Goal: Task Accomplishment & Management: Complete application form

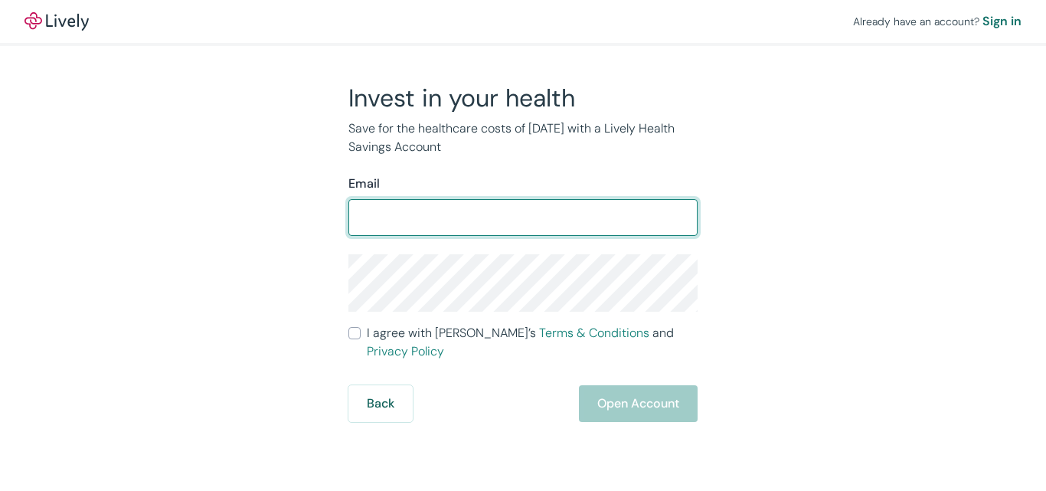
click at [440, 213] on input "Email" at bounding box center [522, 217] width 349 height 31
type input "[PERSON_NAME][EMAIL_ADDRESS][DOMAIN_NAME]"
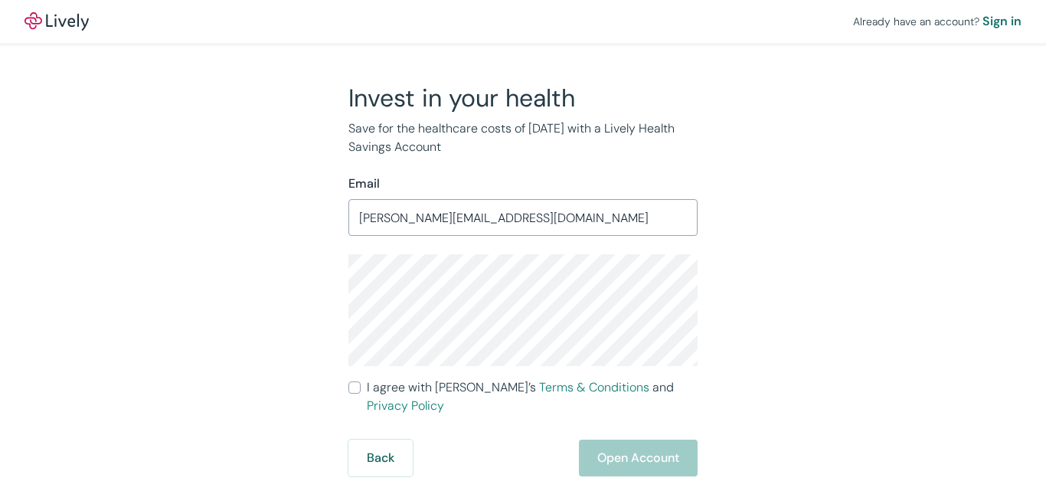
drag, startPoint x: 617, startPoint y: 424, endPoint x: 462, endPoint y: 446, distance: 157.0
click at [462, 446] on div "Back Open Account" at bounding box center [522, 458] width 349 height 37
click at [354, 387] on input "I agree with Lively’s Terms & Conditions and Privacy Policy" at bounding box center [354, 387] width 12 height 12
checkbox input "true"
click at [604, 442] on button "Open Account" at bounding box center [638, 458] width 119 height 37
